Goal: Check status: Check status

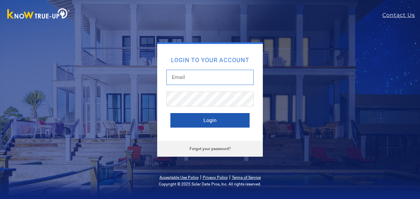
type input "[EMAIL_ADDRESS][DOMAIN_NAME]"
click at [204, 120] on button "Login" at bounding box center [210, 120] width 79 height 15
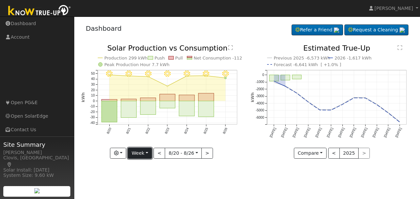
click at [144, 155] on button "Week" at bounding box center [140, 153] width 24 height 11
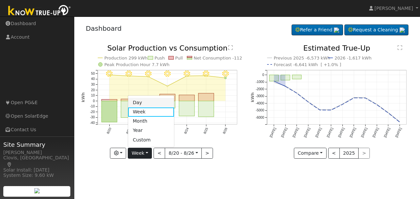
click at [143, 98] on link "Day" at bounding box center [151, 102] width 46 height 9
type input "[DATE]"
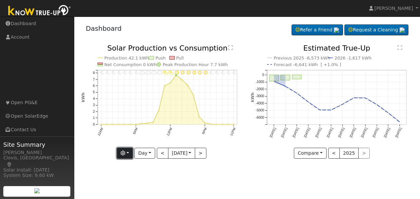
click at [128, 154] on button "button" at bounding box center [125, 153] width 16 height 11
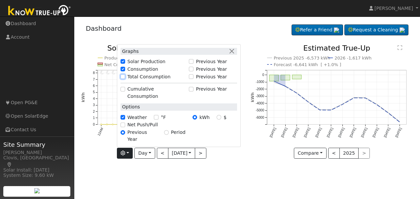
click at [121, 79] on input "Total Consumption" at bounding box center [123, 76] width 5 height 5
checkbox input "true"
click at [158, 176] on div "User Profile First name Last name Email Email Notifications No Emails No Emails…" at bounding box center [247, 108] width 346 height 182
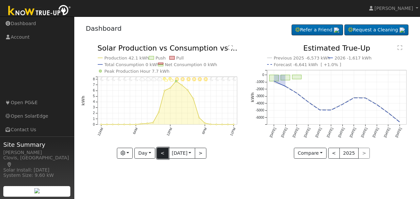
click at [161, 152] on button "<" at bounding box center [163, 153] width 12 height 11
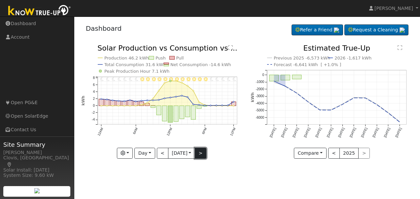
click at [204, 155] on button ">" at bounding box center [201, 153] width 12 height 11
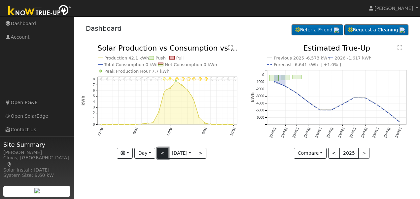
click at [161, 154] on button "<" at bounding box center [163, 153] width 12 height 11
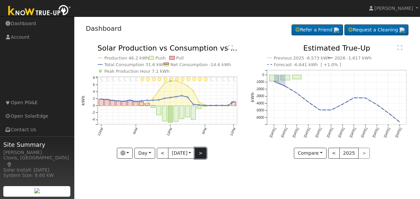
click at [204, 153] on button ">" at bounding box center [201, 153] width 12 height 11
type input "[DATE]"
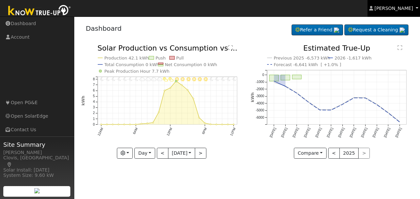
click at [401, 9] on span "[PERSON_NAME]" at bounding box center [394, 8] width 39 height 5
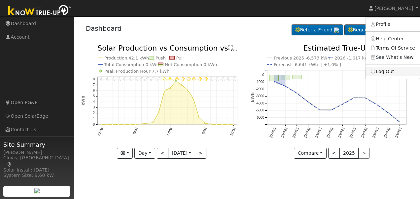
click at [388, 74] on link "Log Out" at bounding box center [393, 71] width 54 height 9
